Goal: Information Seeking & Learning: Learn about a topic

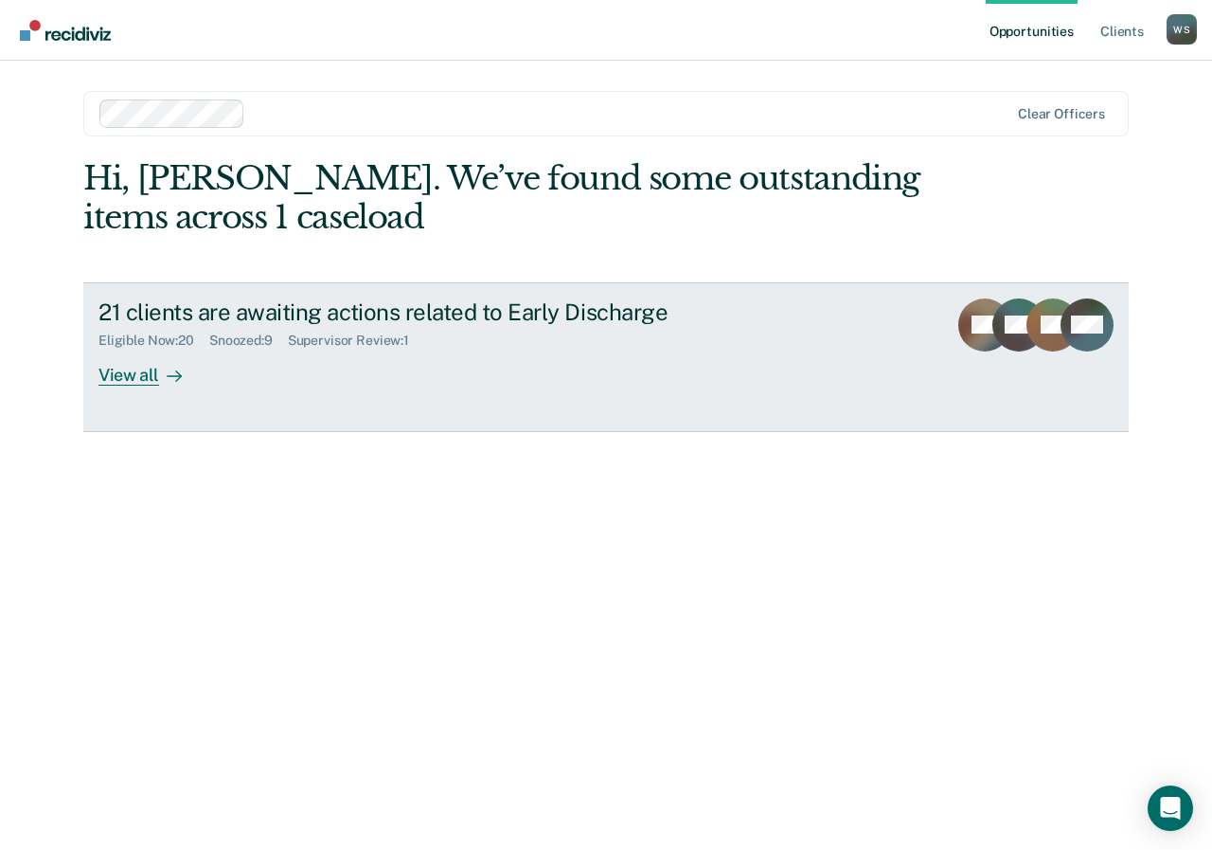
click at [133, 363] on div "View all" at bounding box center [152, 367] width 106 height 37
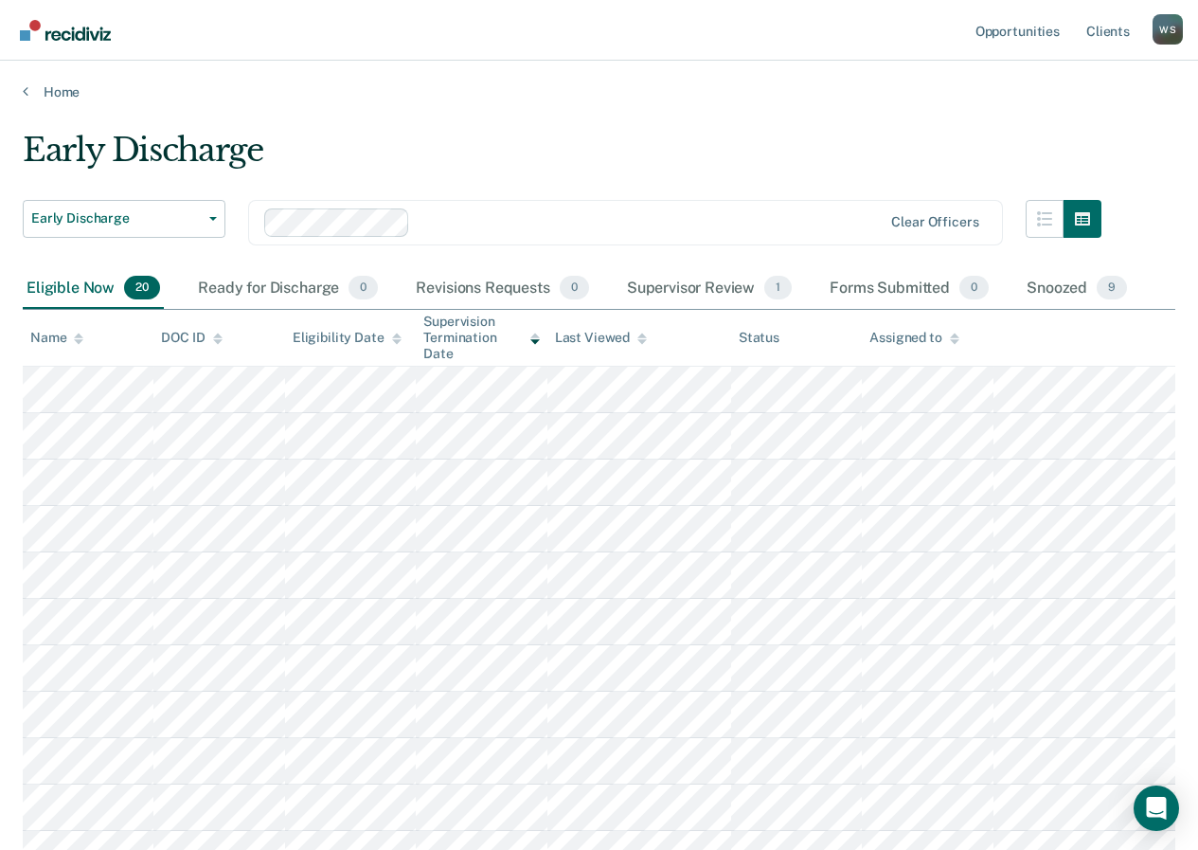
scroll to position [95, 0]
